Goal: Task Accomplishment & Management: Use online tool/utility

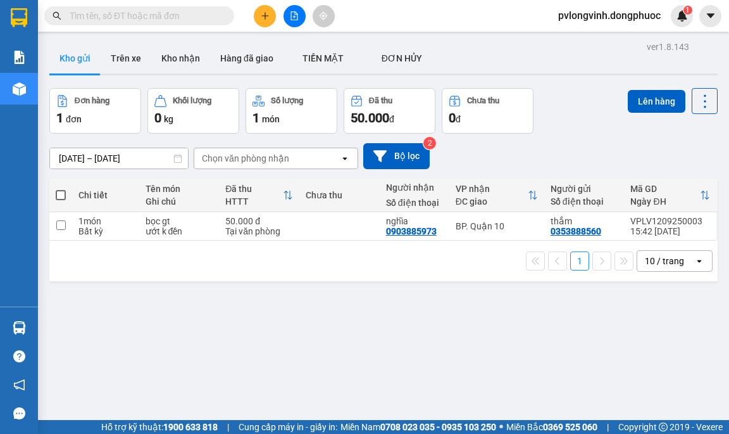
click at [57, 194] on span at bounding box center [61, 195] width 10 height 10
click at [61, 189] on input "checkbox" at bounding box center [61, 189] width 0 height 0
checkbox input "true"
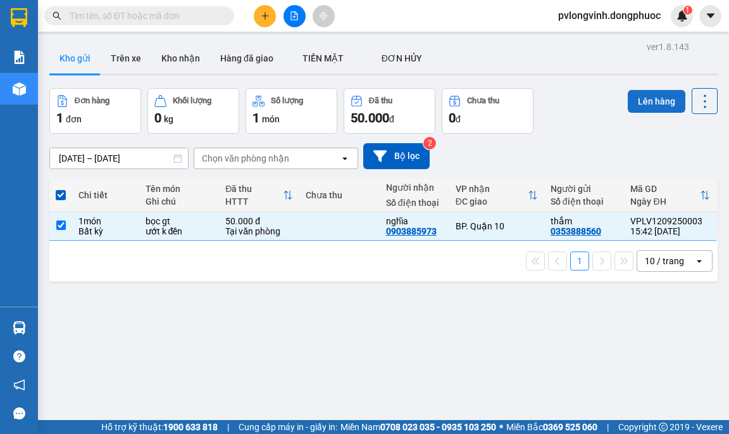
click at [637, 97] on button "Lên hàng" at bounding box center [657, 101] width 58 height 23
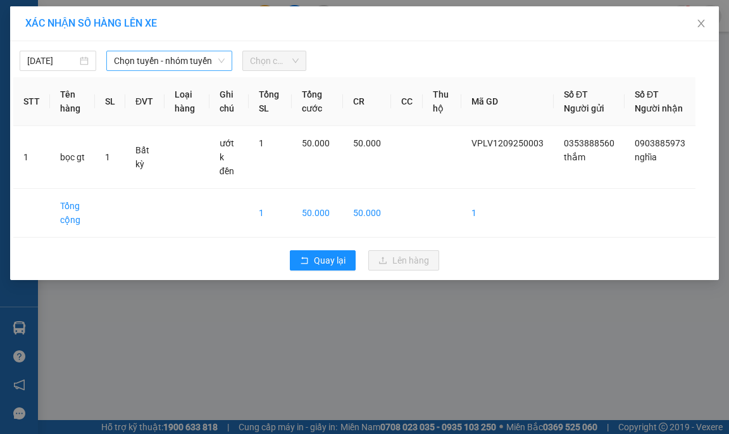
click at [130, 58] on span "Chọn tuyến - nhóm tuyến" at bounding box center [169, 60] width 111 height 19
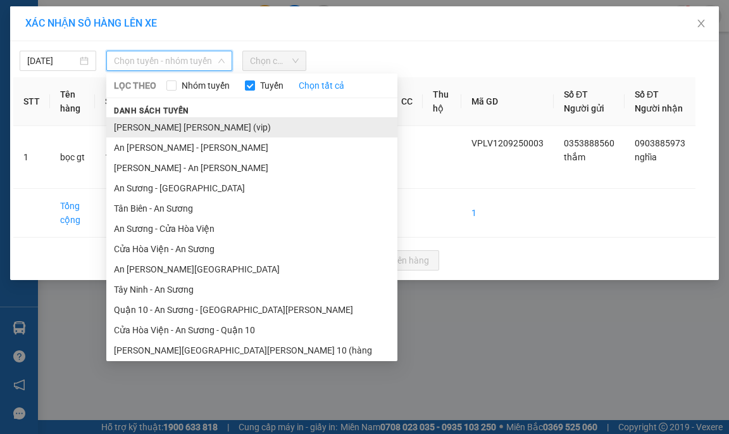
click at [163, 127] on li "[PERSON_NAME] [PERSON_NAME] (vip)" at bounding box center [251, 127] width 291 height 20
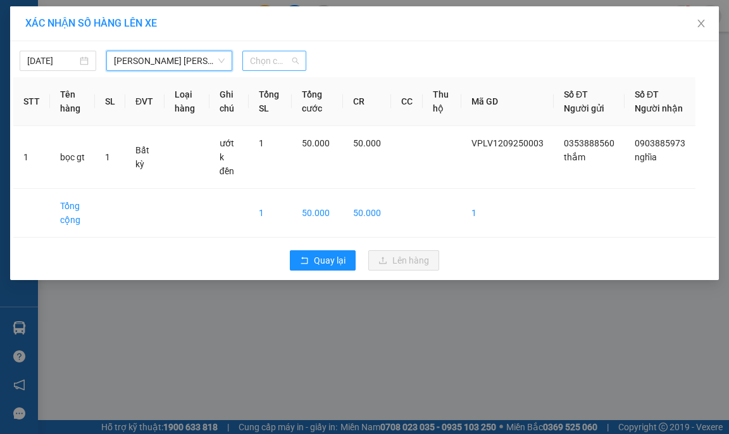
click at [298, 69] on span "Chọn chuyến" at bounding box center [274, 60] width 49 height 19
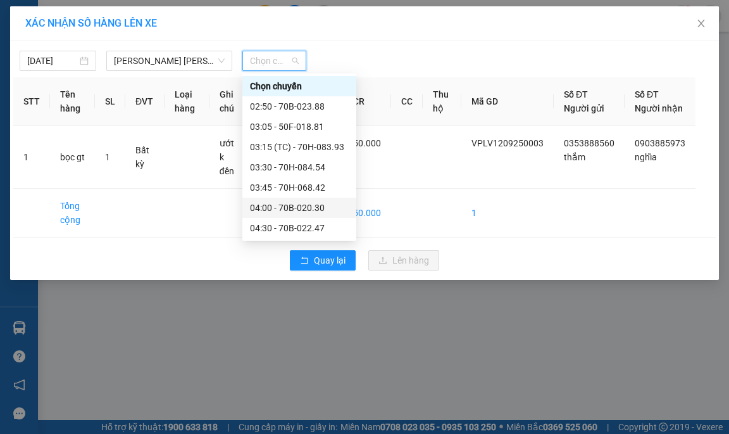
scroll to position [63, 0]
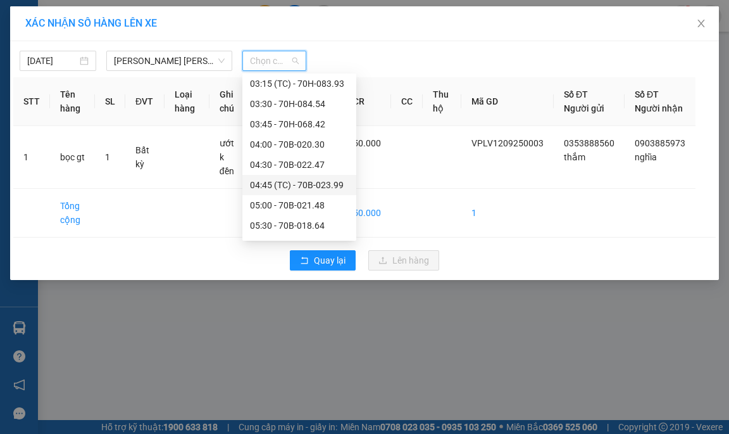
click at [331, 184] on div "04:45 (TC) - 70B-023.99" at bounding box center [299, 185] width 99 height 14
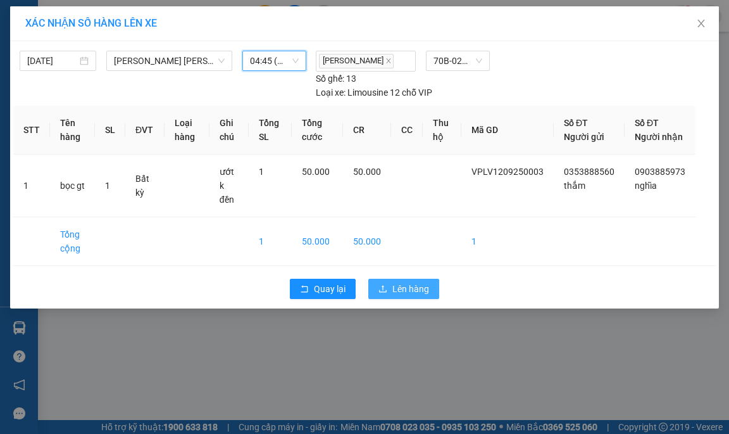
click at [424, 285] on span "Lên hàng" at bounding box center [410, 289] width 37 height 14
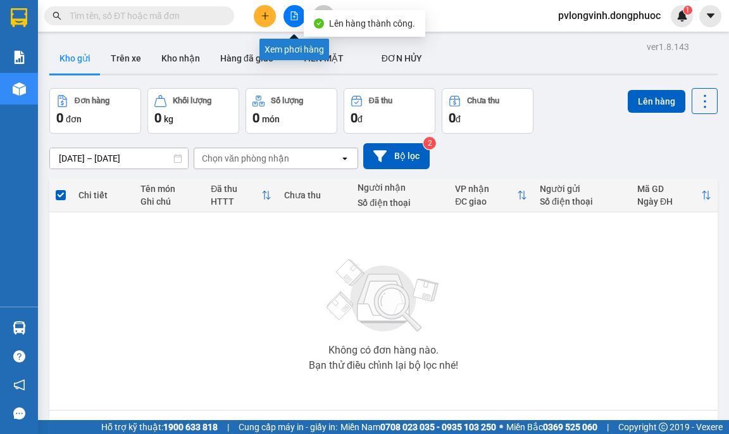
click at [296, 18] on icon "file-add" at bounding box center [294, 15] width 9 height 9
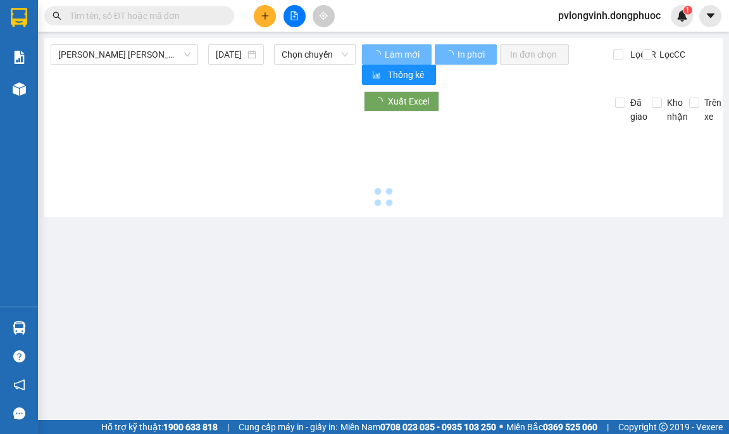
type input "[DATE]"
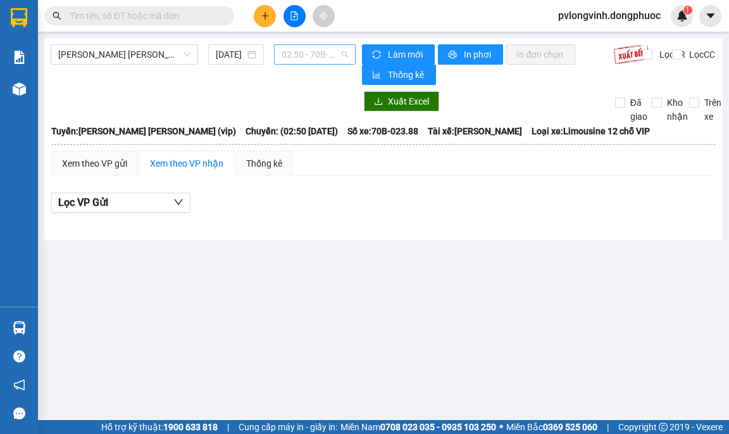
click at [310, 48] on span "02:50 - 70B-023.88" at bounding box center [315, 54] width 66 height 19
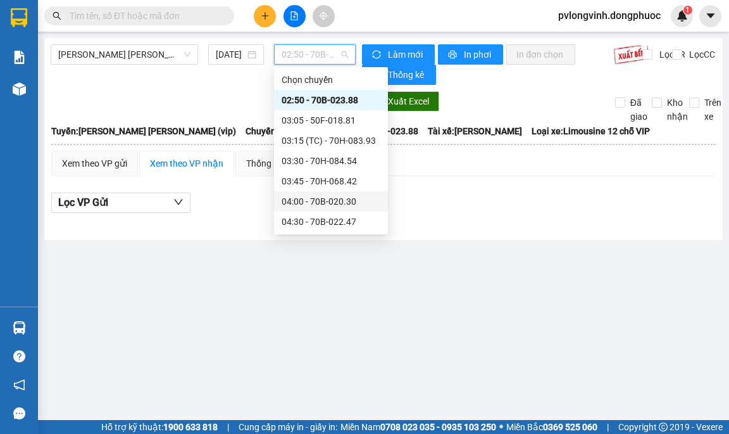
scroll to position [127, 0]
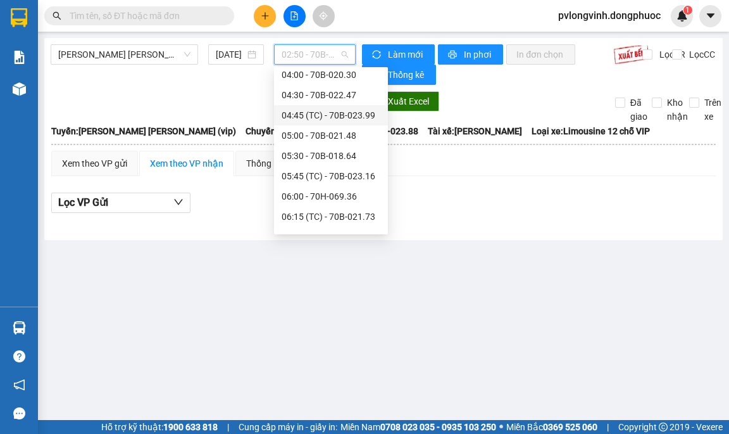
click at [375, 111] on div "04:45 (TC) - 70B-023.99" at bounding box center [331, 115] width 114 height 20
